Goal: Task Accomplishment & Management: Manage account settings

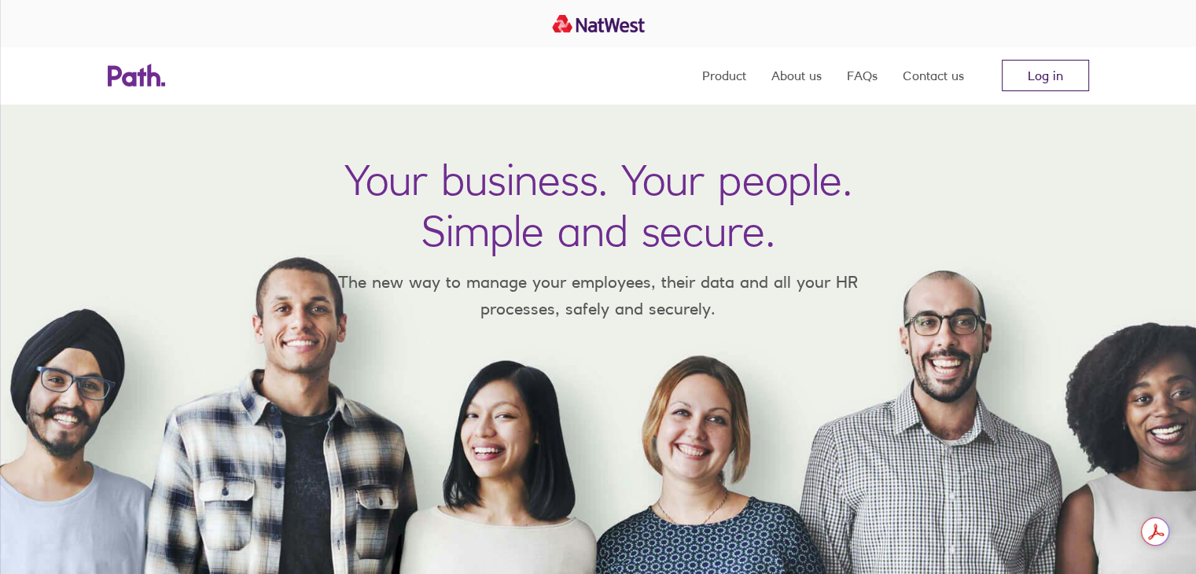
click at [1047, 73] on link "Log in" at bounding box center [1045, 75] width 87 height 31
